Goal: Transaction & Acquisition: Purchase product/service

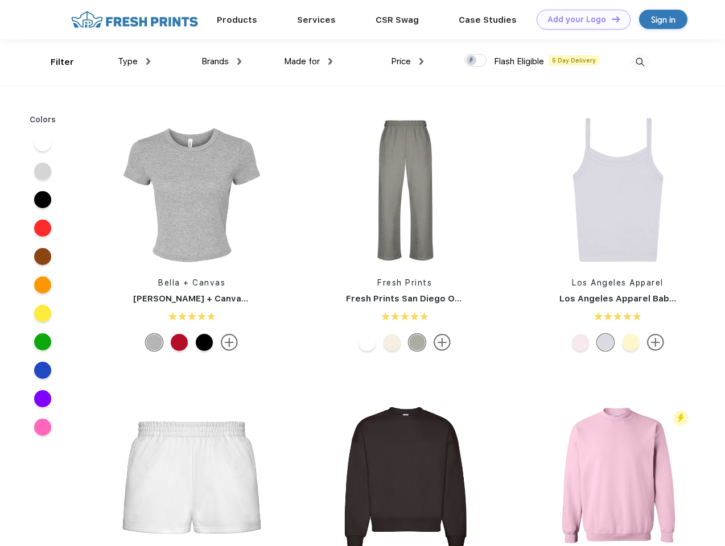
scroll to position [1, 0]
click at [579, 19] on link "Add your Logo Design Tool" at bounding box center [583, 20] width 94 height 20
click at [0, 0] on div "Design Tool" at bounding box center [0, 0] width 0 height 0
click at [610, 19] on link "Add your Logo Design Tool" at bounding box center [583, 20] width 94 height 20
click at [55, 62] on div "Filter" at bounding box center [62, 62] width 23 height 13
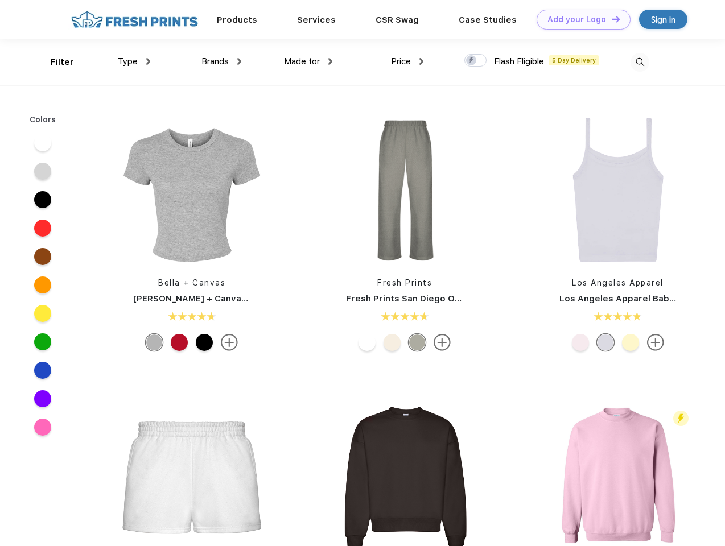
click at [134, 61] on span "Type" at bounding box center [128, 61] width 20 height 10
click at [221, 61] on span "Brands" at bounding box center [214, 61] width 27 height 10
click at [308, 61] on span "Made for" at bounding box center [302, 61] width 36 height 10
click at [407, 61] on span "Price" at bounding box center [401, 61] width 20 height 10
click at [476, 61] on div at bounding box center [475, 60] width 22 height 13
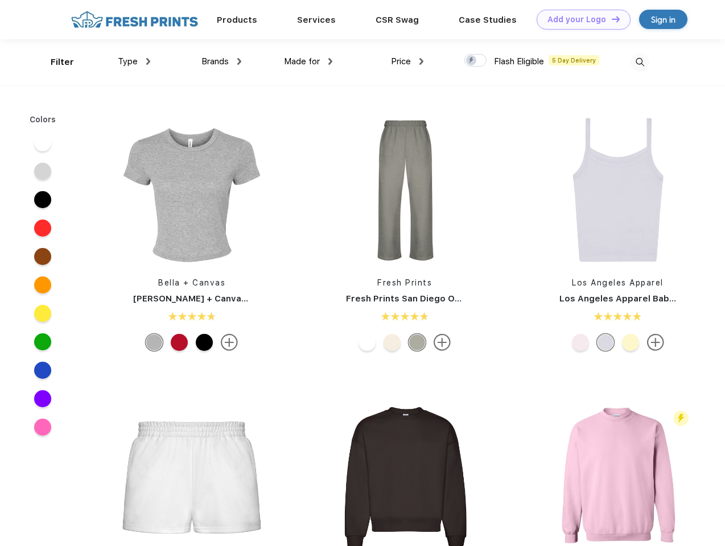
click at [472, 61] on input "checkbox" at bounding box center [467, 56] width 7 height 7
click at [639, 62] on img at bounding box center [639, 62] width 19 height 19
